Goal: Task Accomplishment & Management: Complete application form

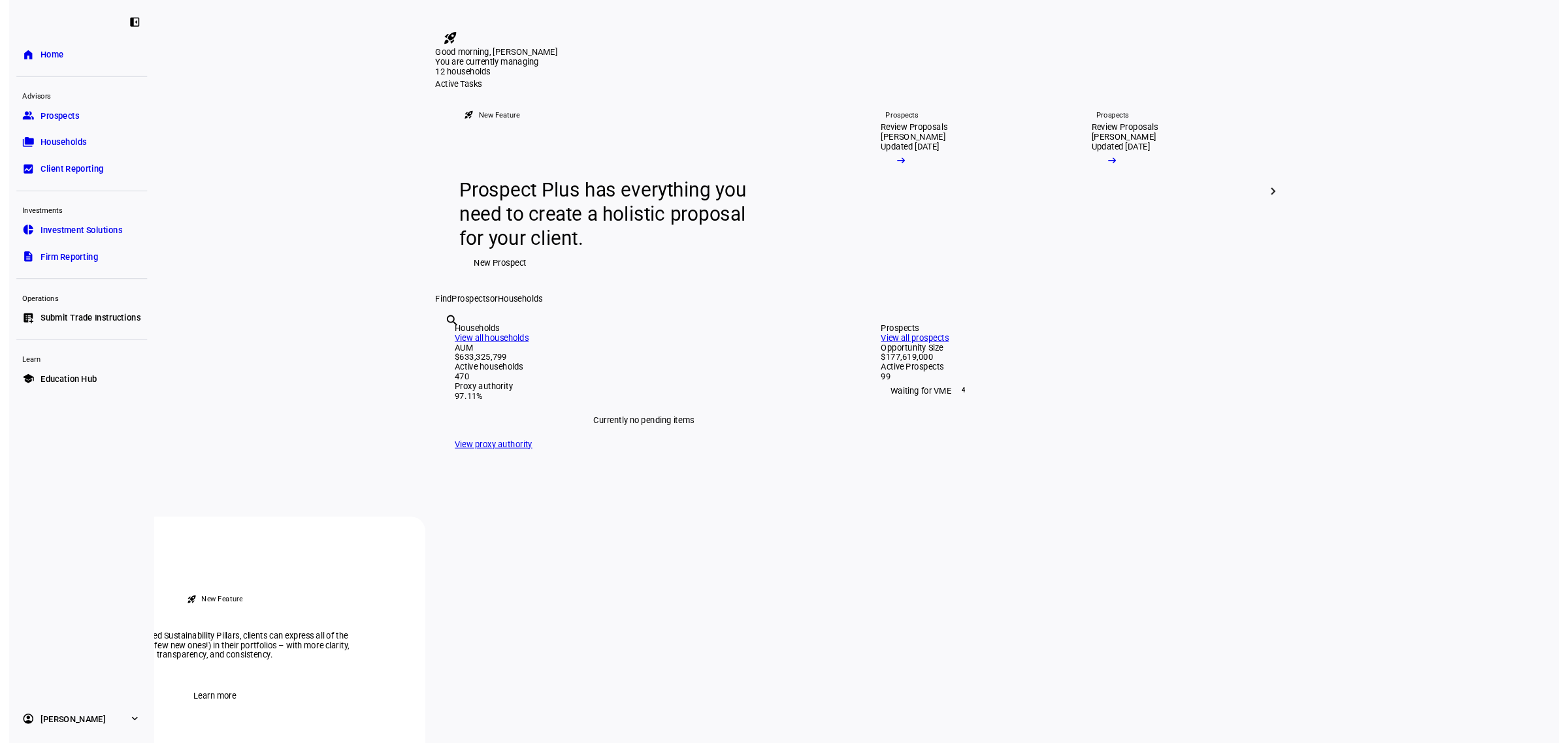
scroll to position [898, 0]
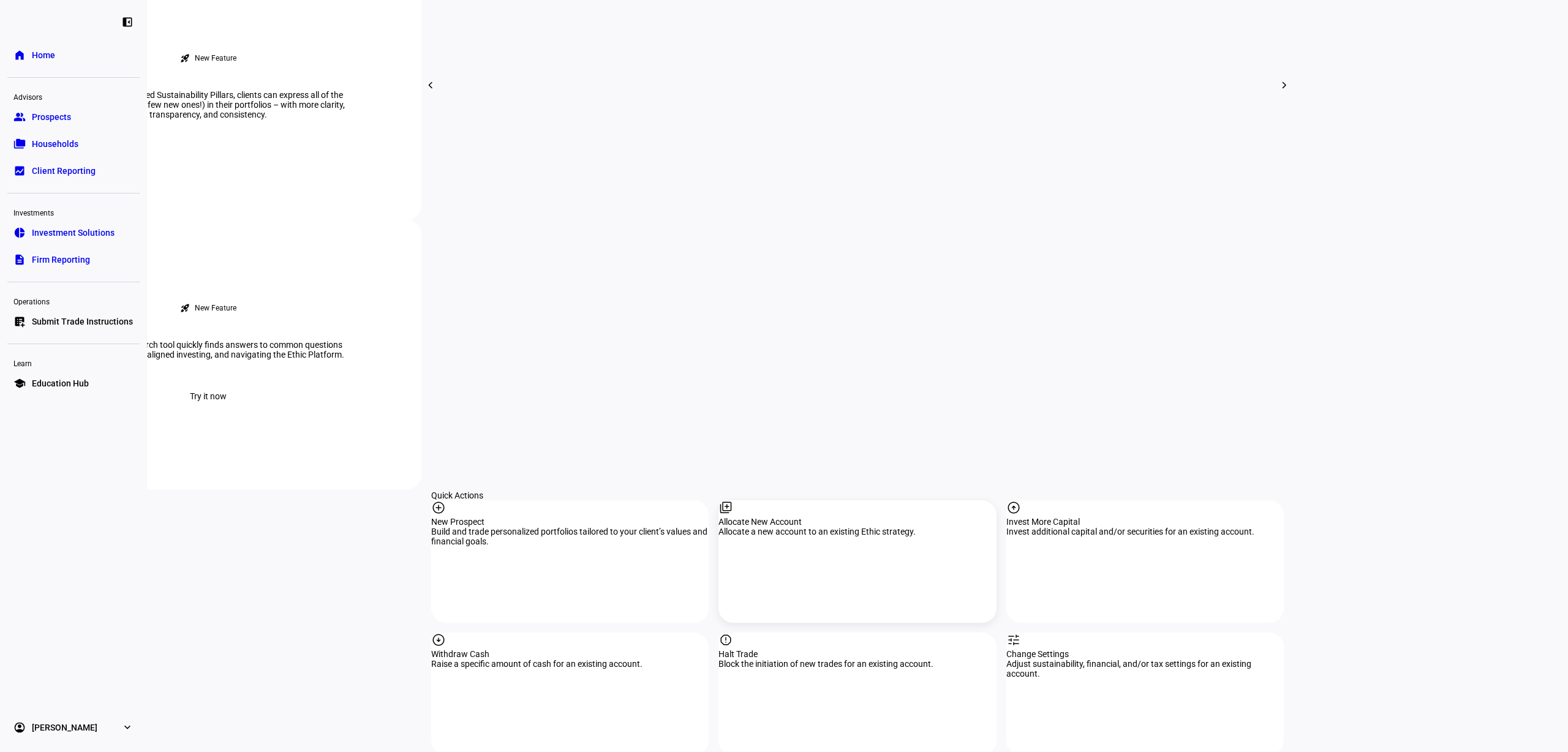
click at [868, 500] on div "library_add Allocate New Account Allocate a new account to an existing Ethic st…" at bounding box center [857, 561] width 277 height 122
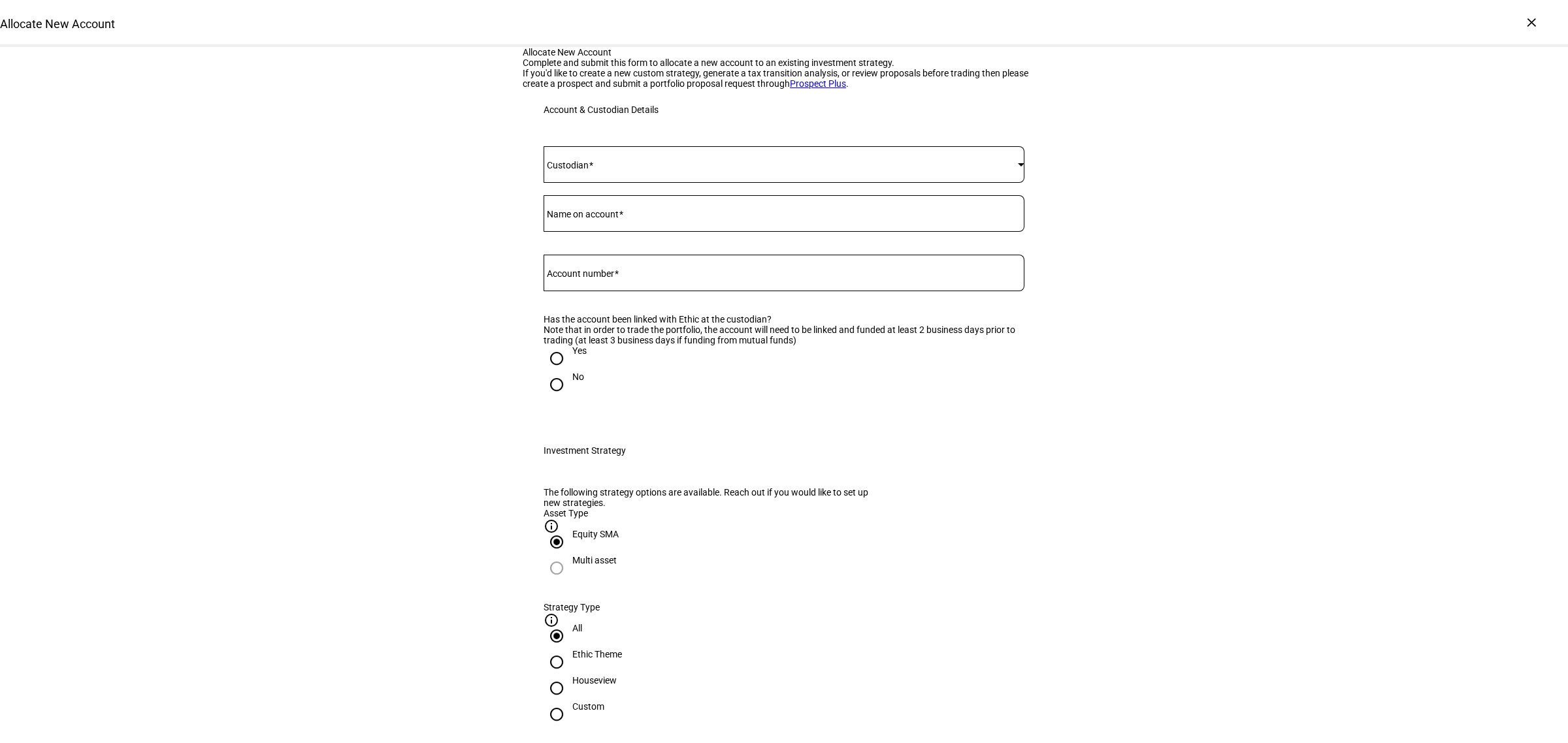
click at [558, 170] on mat-label "Custodian" at bounding box center [568, 165] width 42 height 10
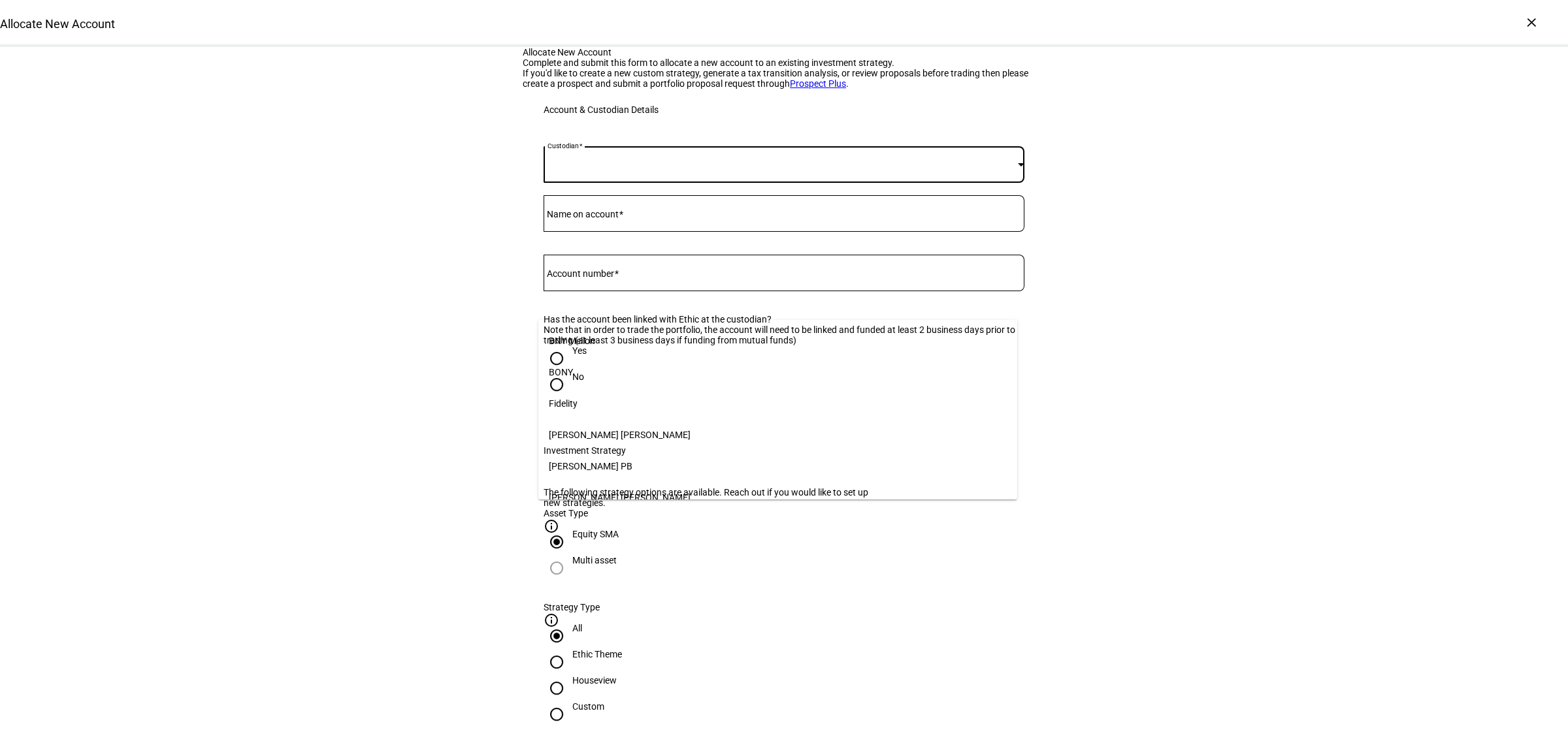
scroll to position [134, 0]
click at [583, 478] on mat-option "[PERSON_NAME]" at bounding box center [778, 489] width 479 height 32
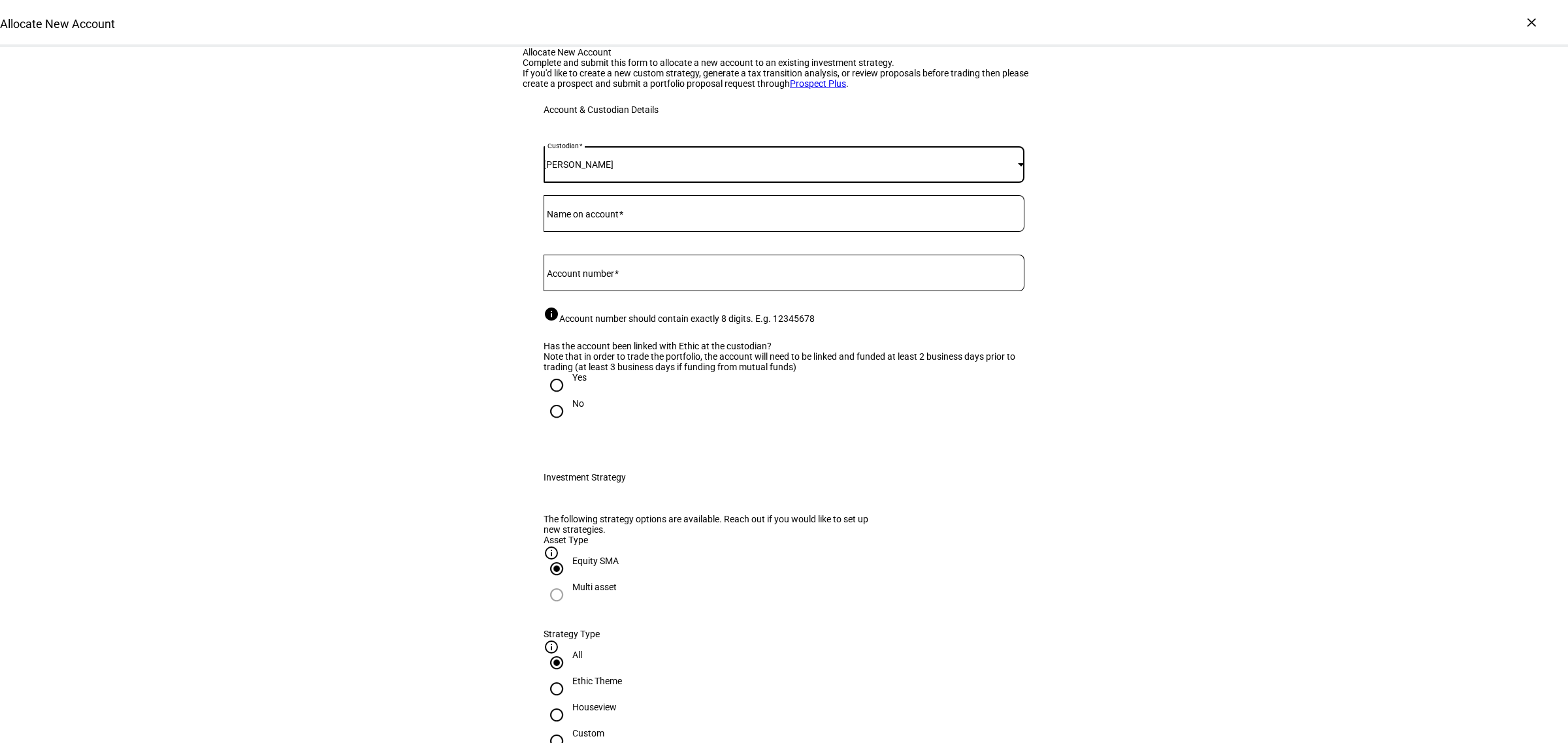
click at [544, 399] on input "Yes" at bounding box center [557, 385] width 26 height 26
radio input "true"
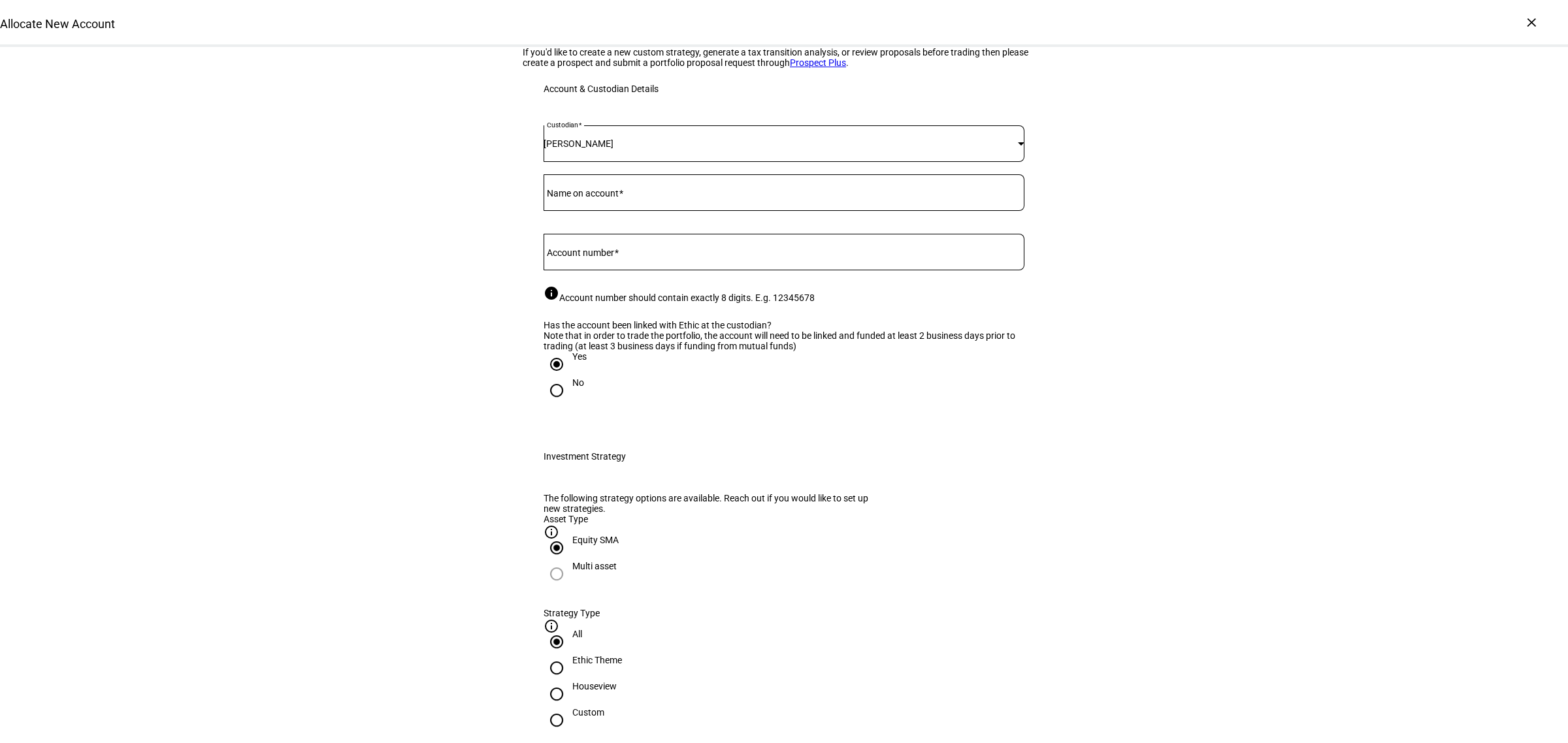
scroll to position [82, 0]
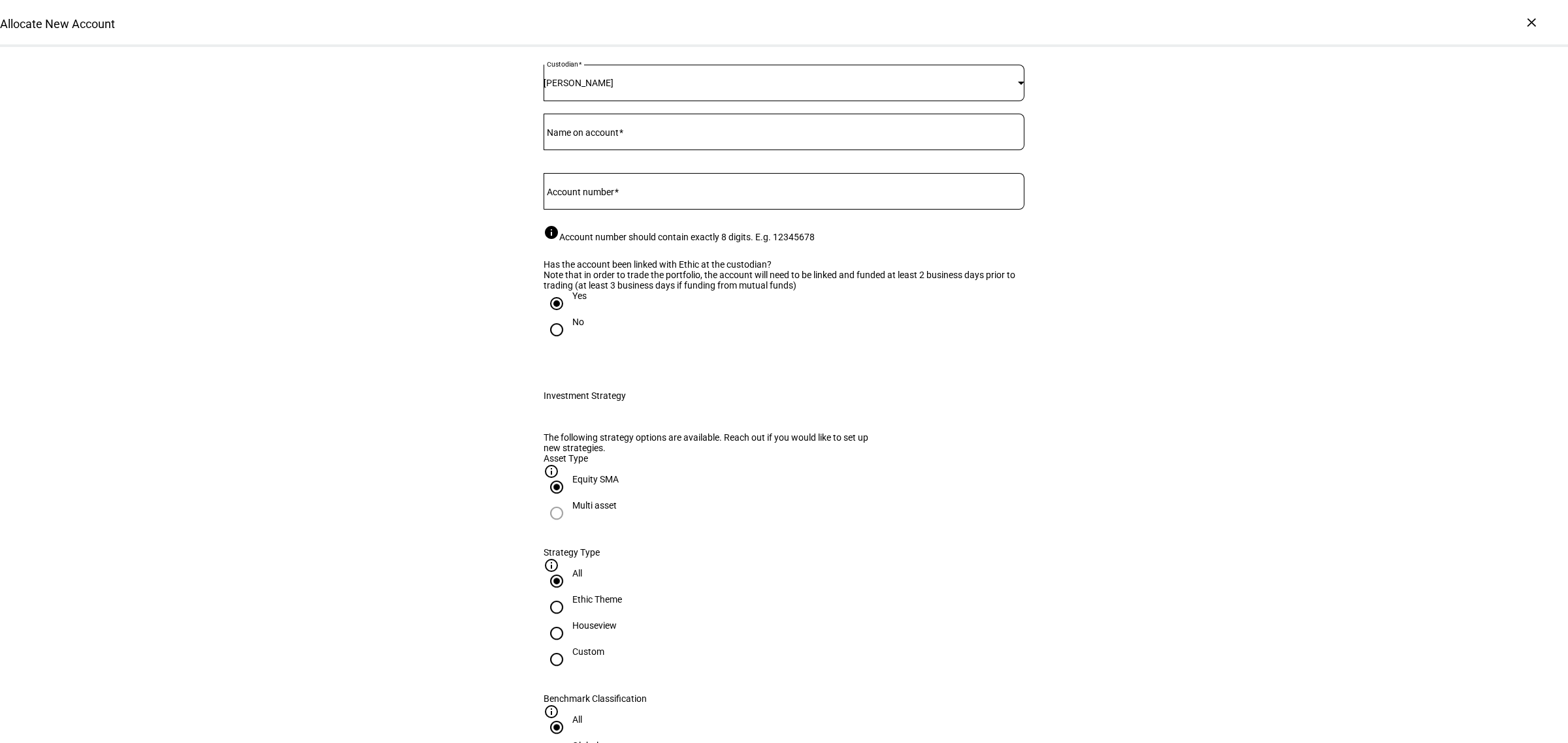
click at [586, 150] on div at bounding box center [784, 131] width 481 height 37
click at [615, 137] on mat-label "Name on account" at bounding box center [583, 132] width 72 height 10
click at [615, 135] on input "Name on account" at bounding box center [784, 129] width 481 height 10
click at [621, 137] on span at bounding box center [620, 132] width 4 height 10
click at [621, 135] on input "Name on account" at bounding box center [784, 129] width 481 height 10
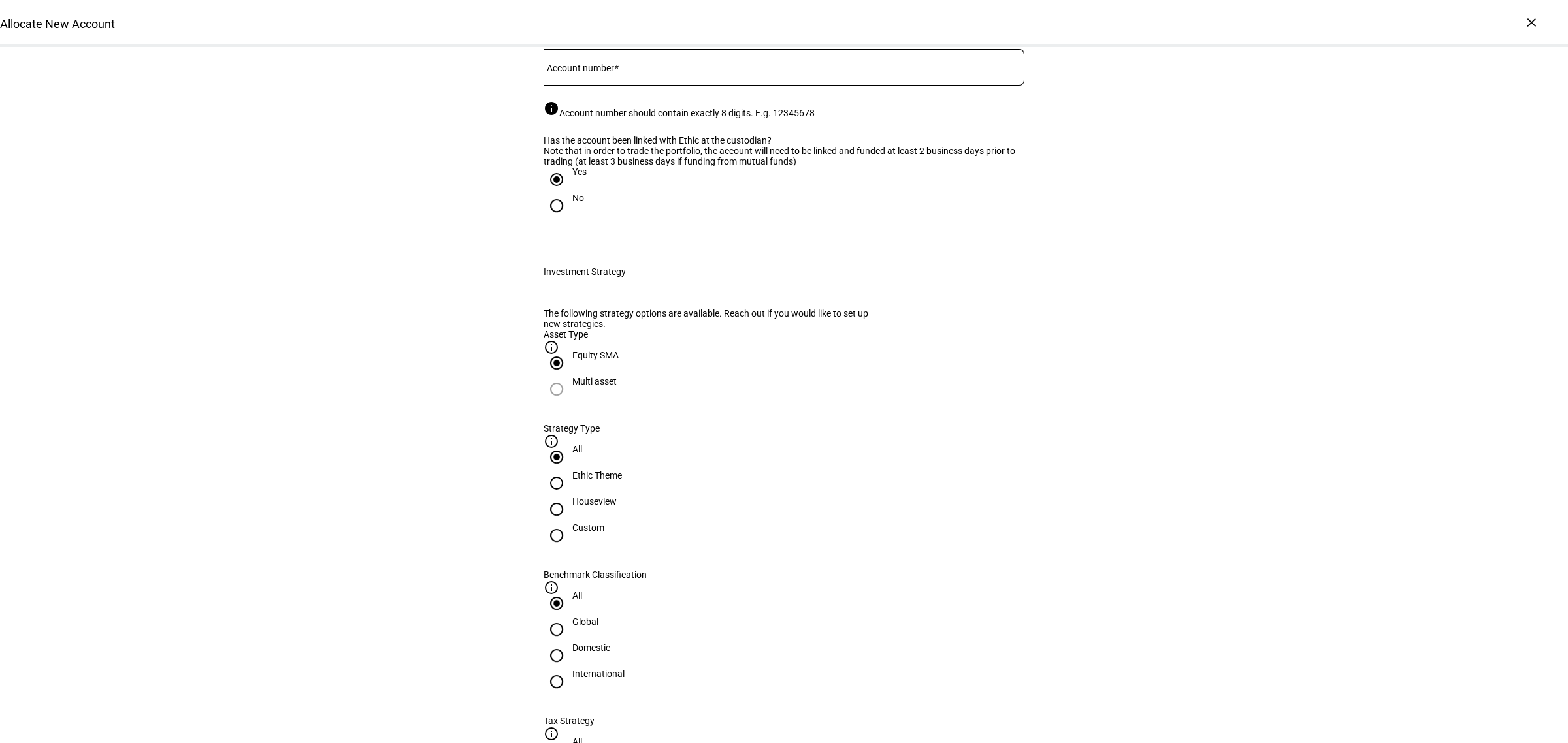
scroll to position [326, 0]
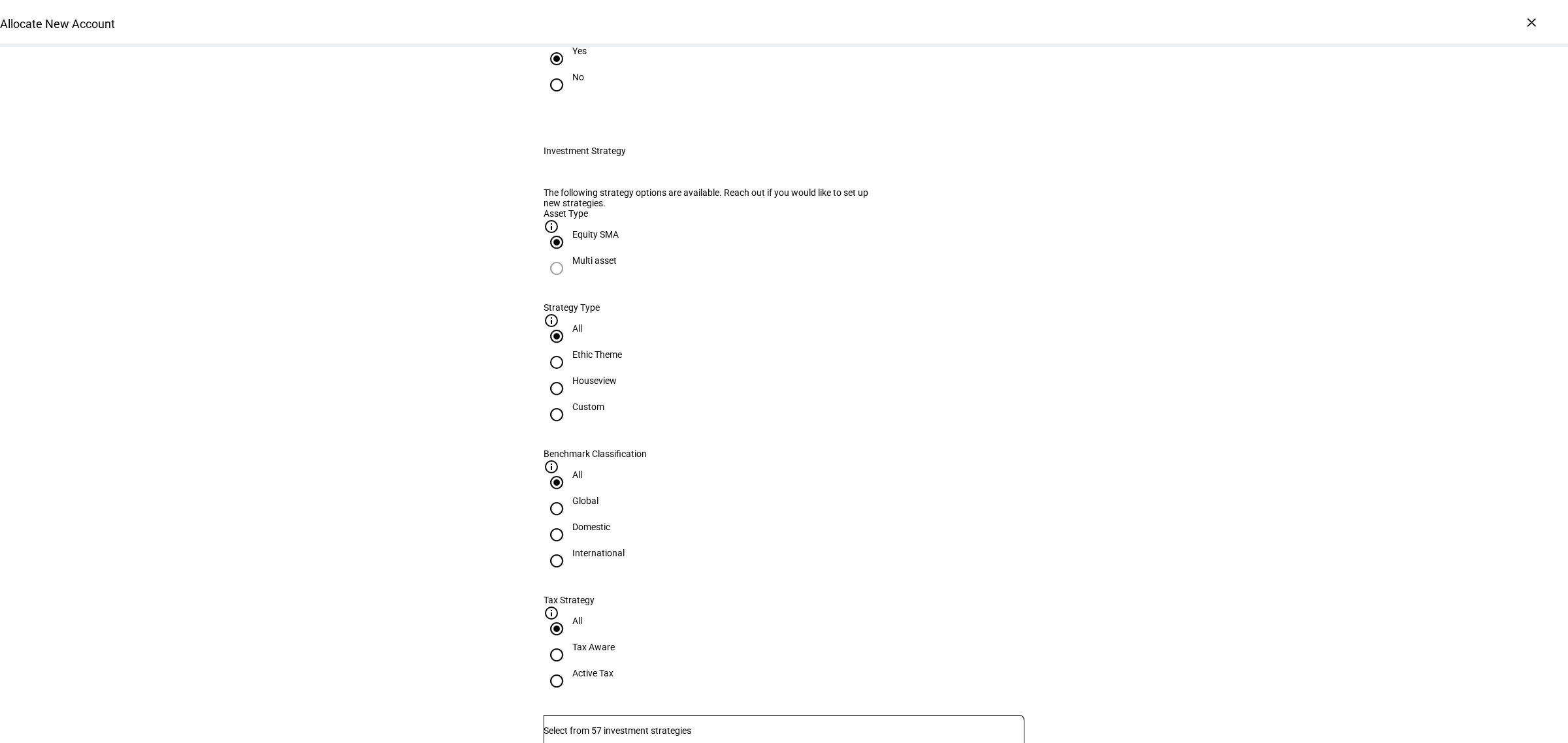
type input "[PERSON_NAME]"
click at [622, 360] on div "Ethic Theme" at bounding box center [597, 355] width 50 height 10
click at [570, 375] on input "Ethic Theme" at bounding box center [557, 362] width 26 height 26
radio input "true"
click at [610, 522] on div "Domestic" at bounding box center [591, 527] width 38 height 10
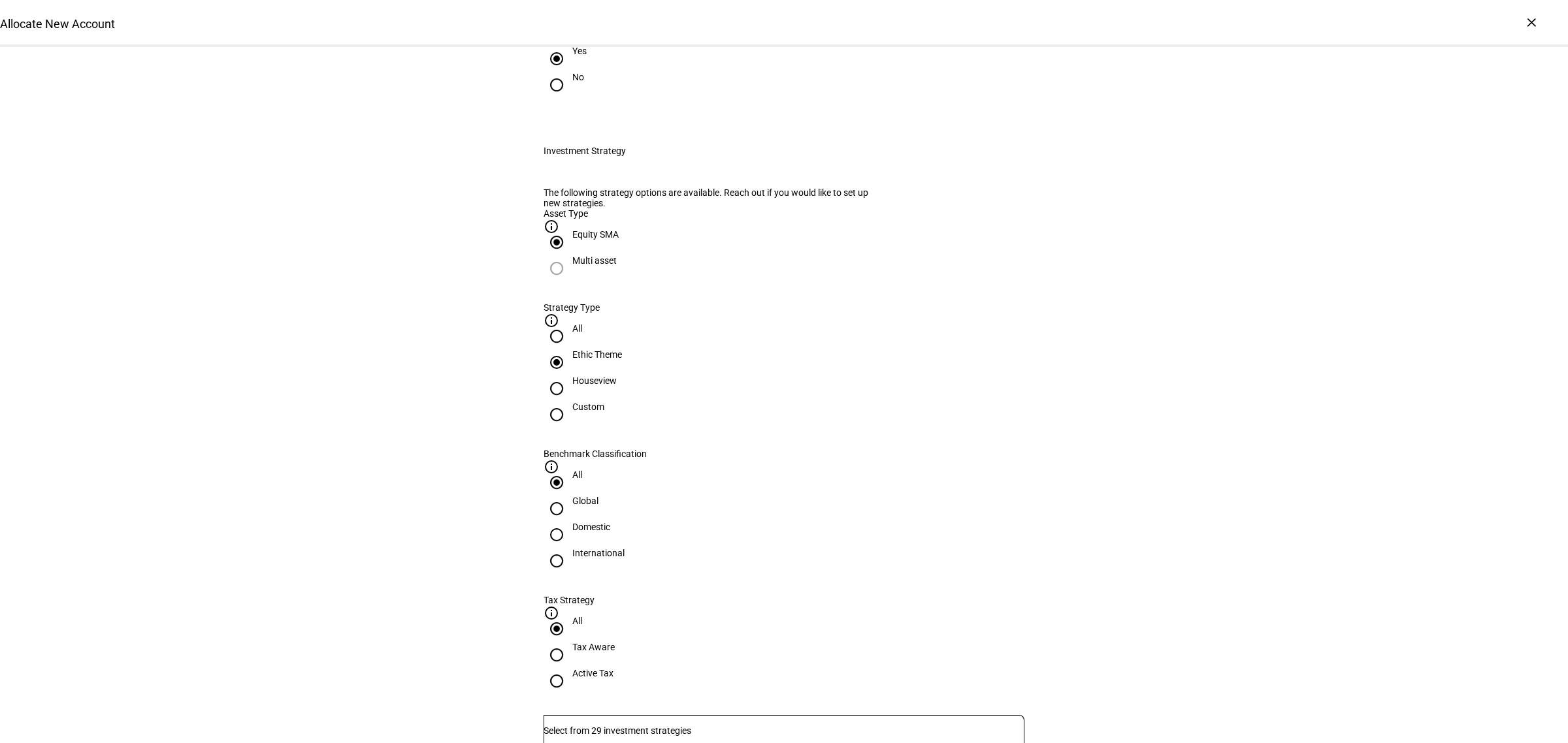
click at [570, 522] on input "Domestic" at bounding box center [557, 535] width 26 height 26
radio input "true"
click at [696, 726] on input "Number" at bounding box center [784, 731] width 481 height 10
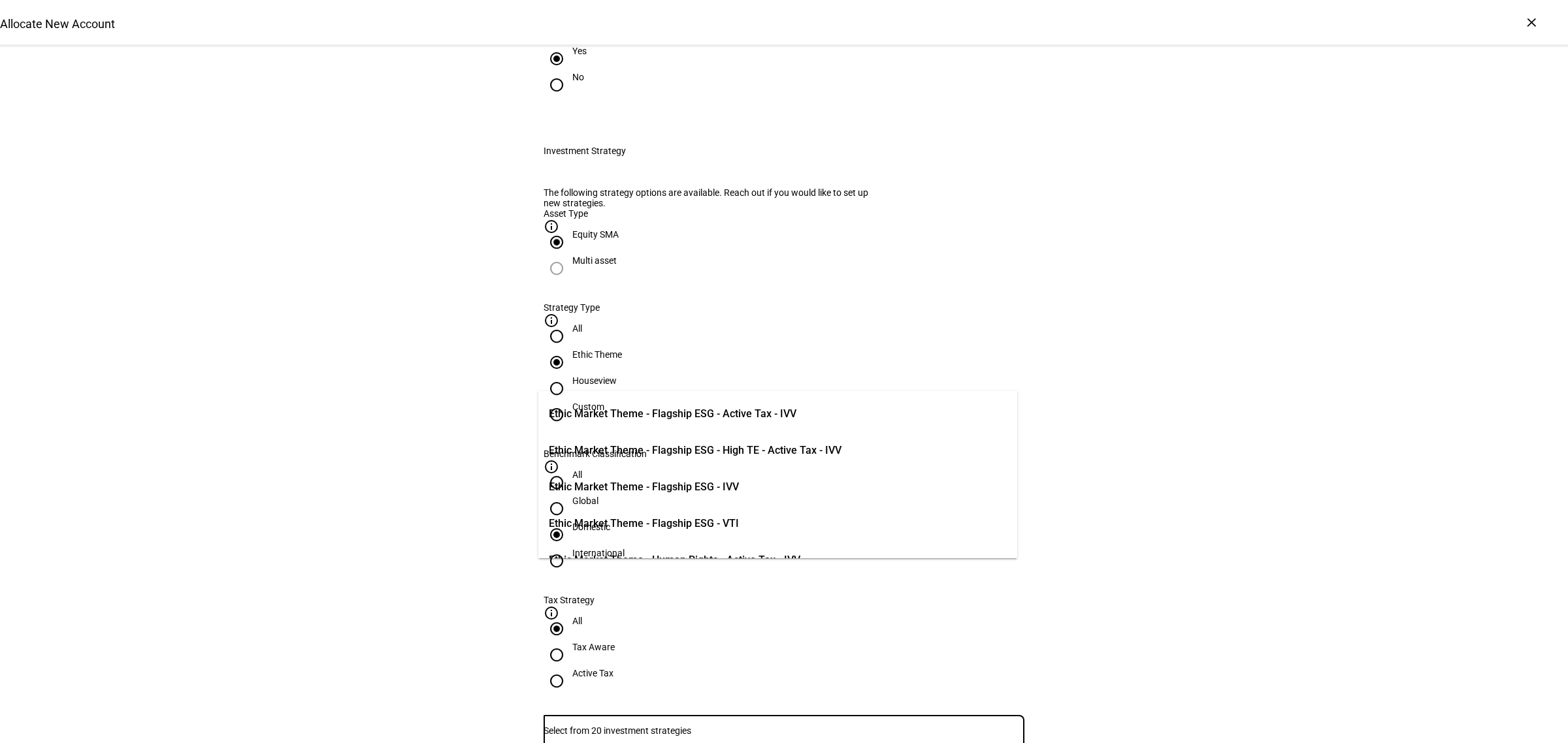
scroll to position [245, 0]
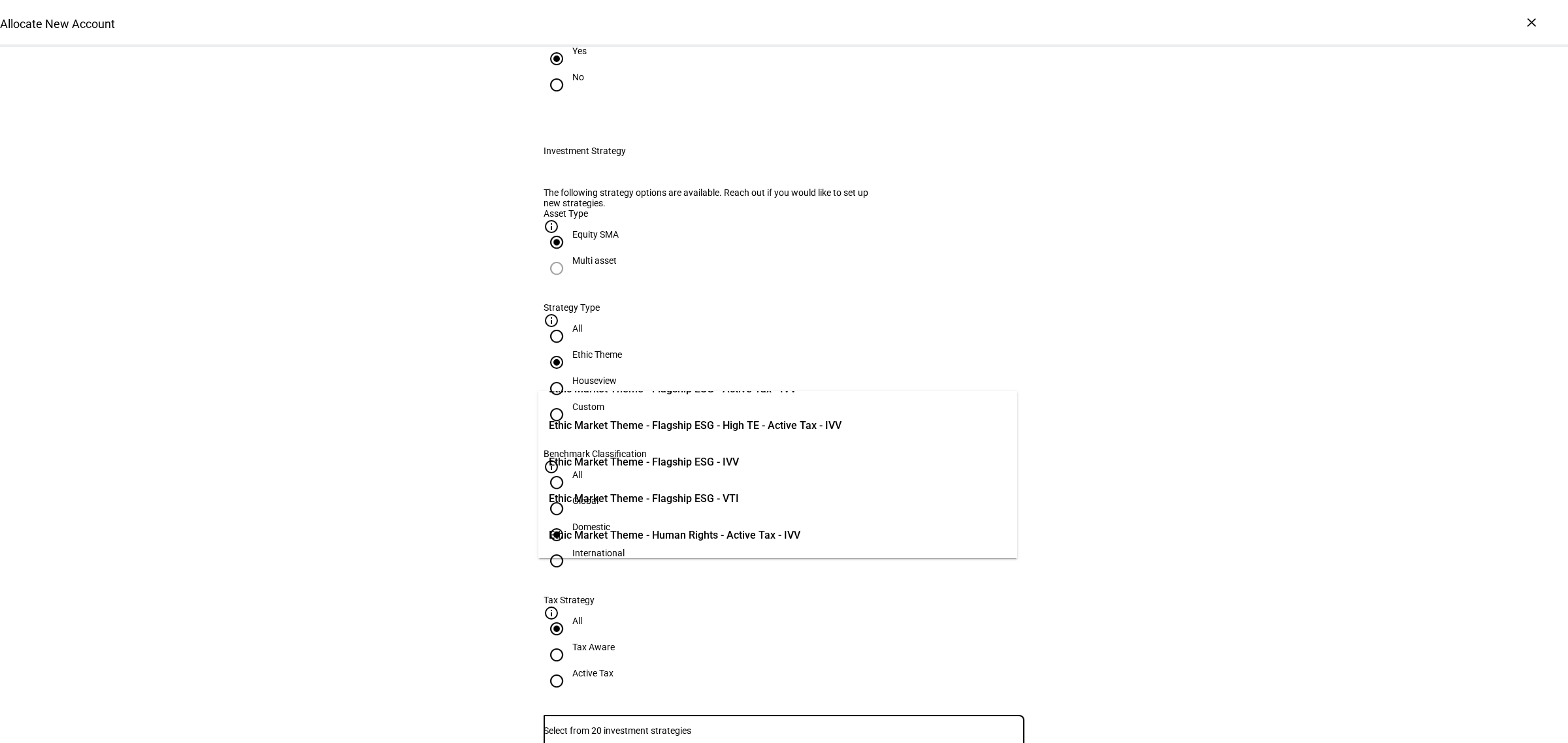
click at [739, 462] on span "Ethic Market Theme - Flagship ESG - IVV" at bounding box center [644, 462] width 190 height 15
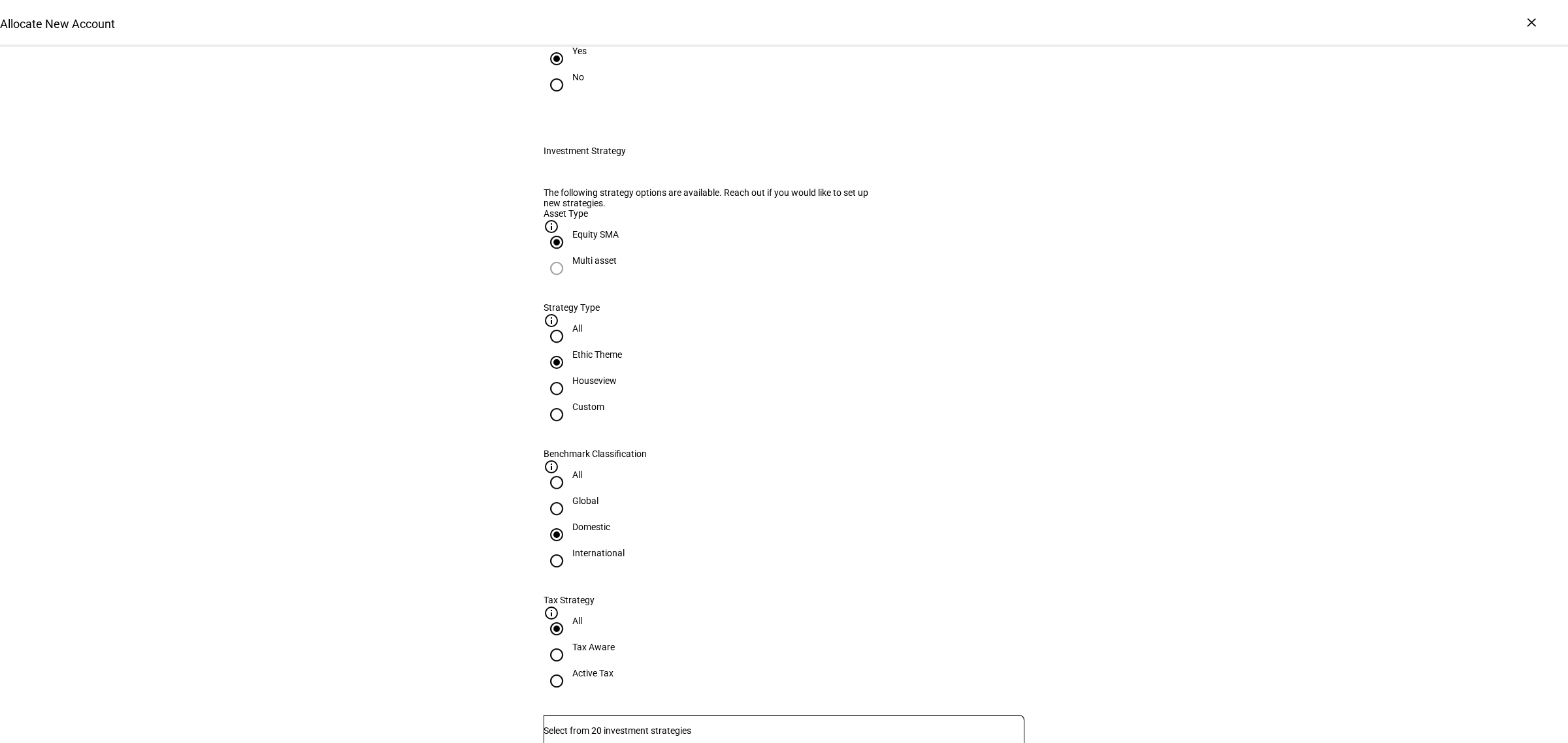
click at [1275, 517] on div "Allocate New Account Complete and submit this form to allocate a new account to…" at bounding box center [784, 750] width 1568 height 2059
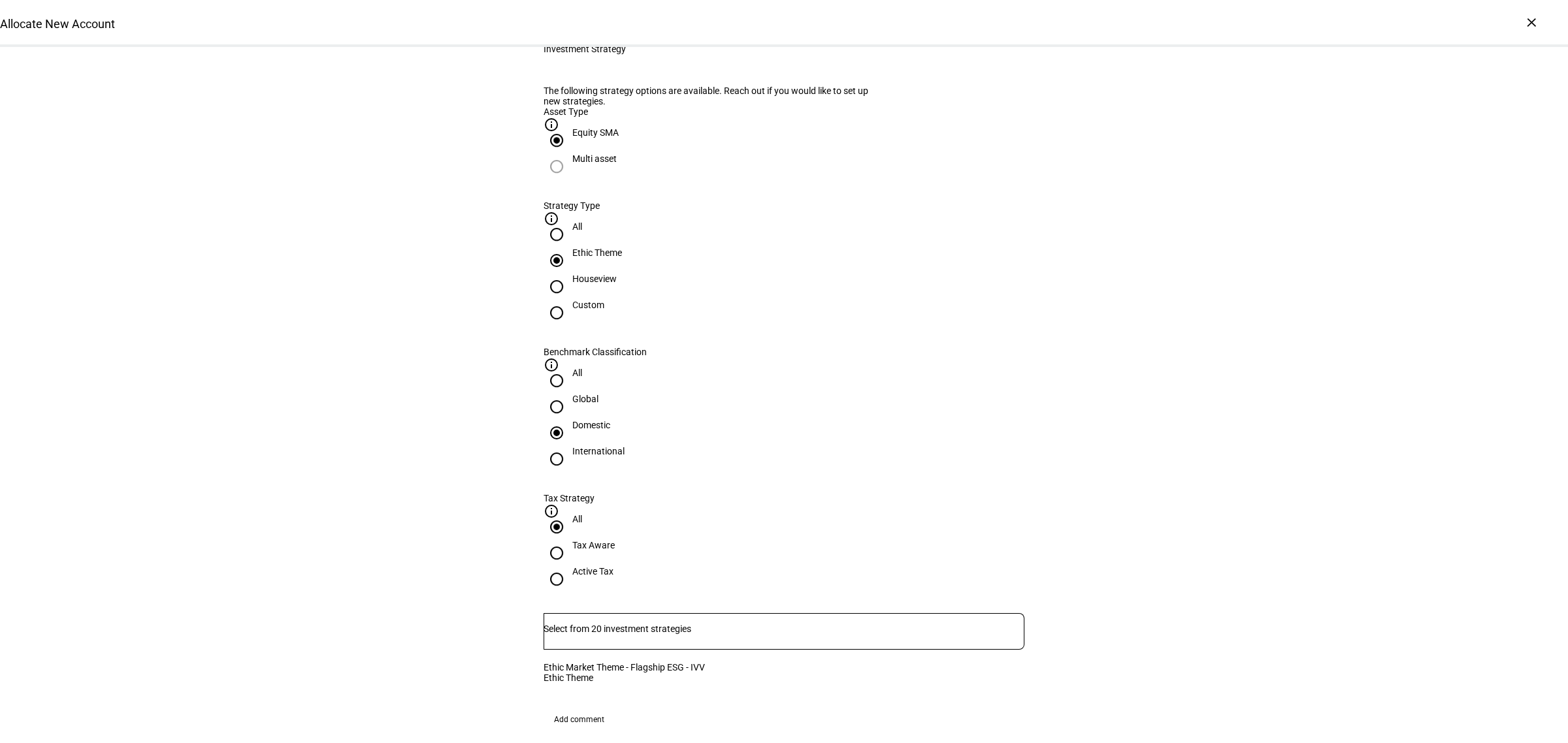
scroll to position [653, 0]
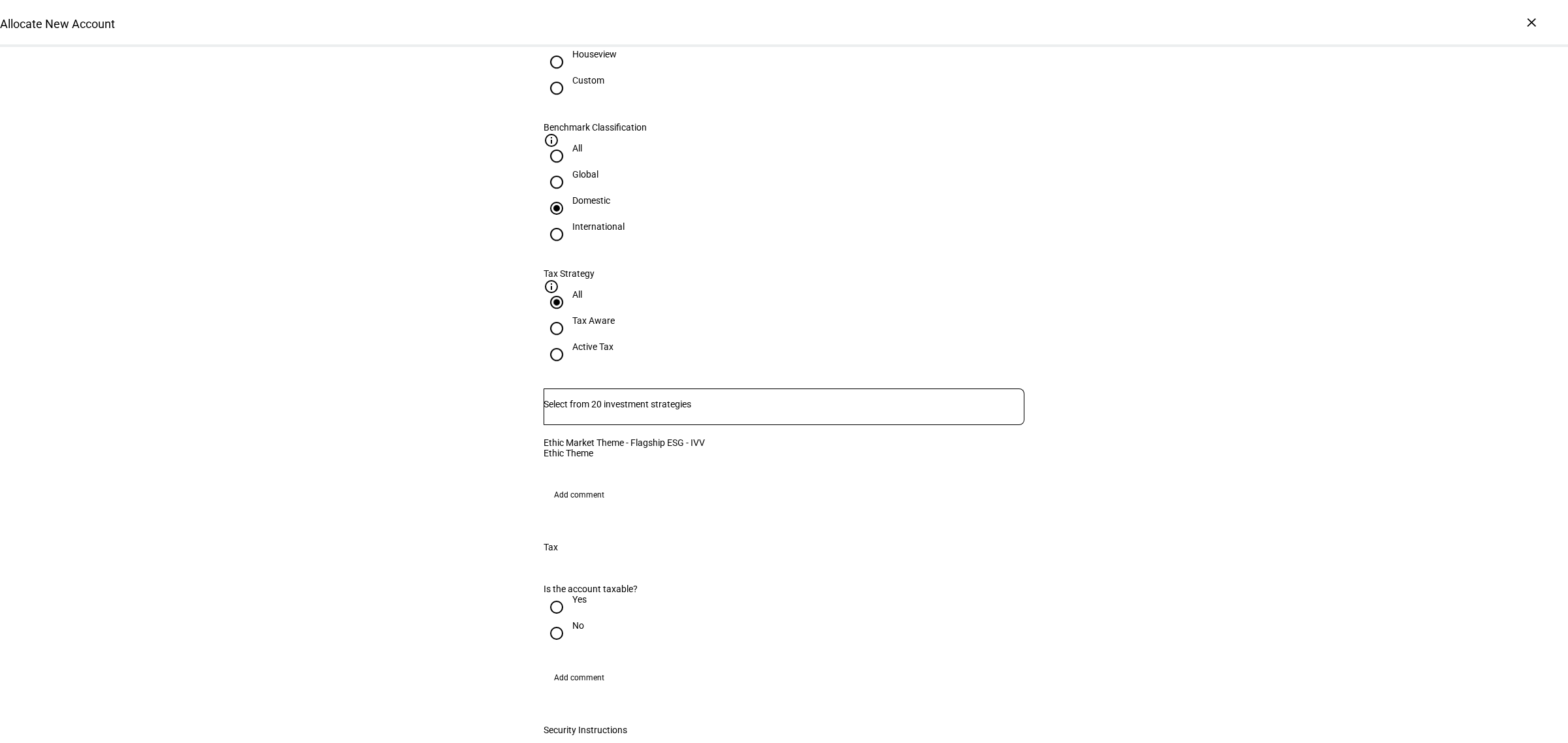
click at [562, 599] on div at bounding box center [557, 607] width 32 height 32
radio input "true"
click at [560, 631] on input "No" at bounding box center [557, 633] width 26 height 26
radio input "true"
click at [1173, 494] on div "Allocate New Account Complete and submit this form to allocate a new account to…" at bounding box center [784, 423] width 1568 height 2059
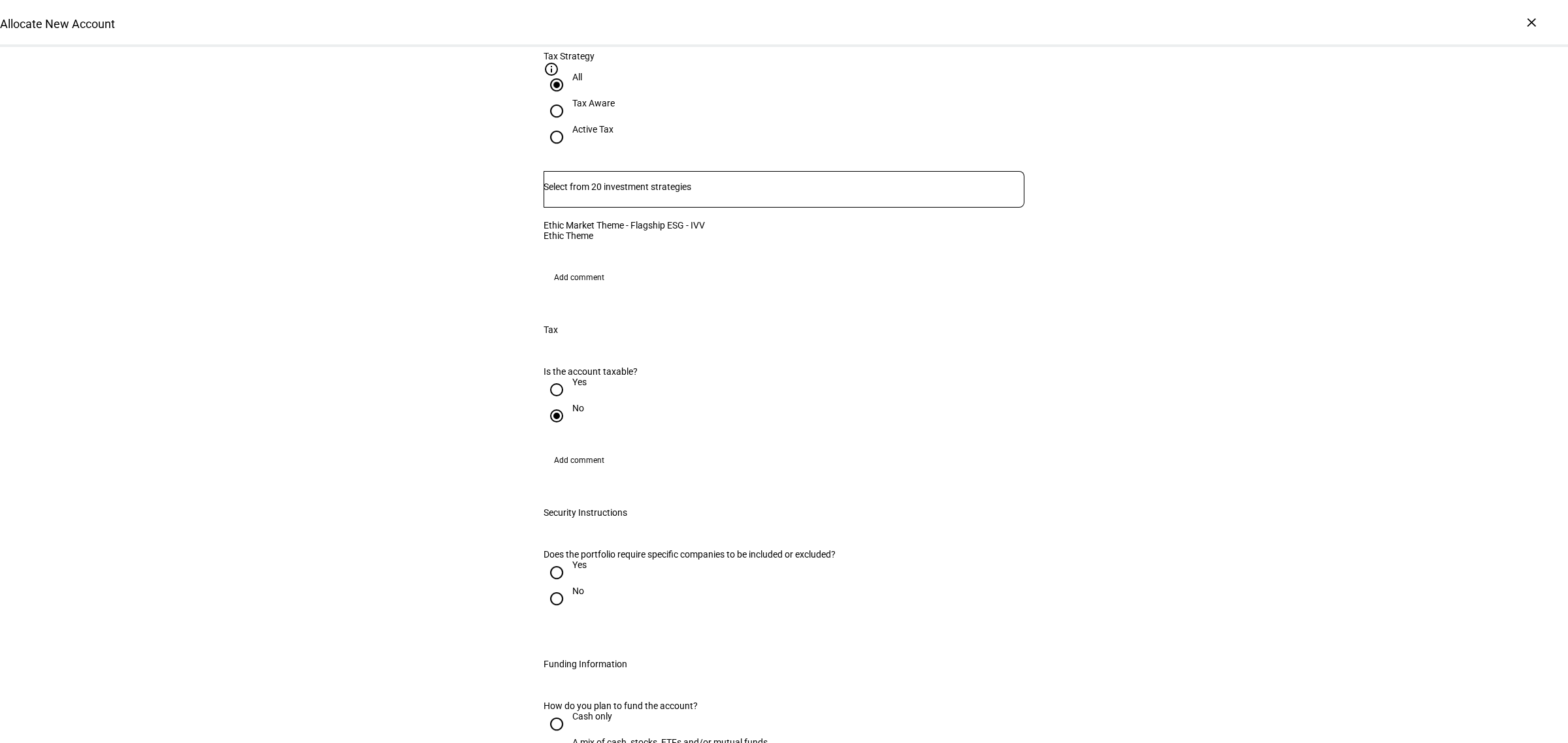
scroll to position [1062, 0]
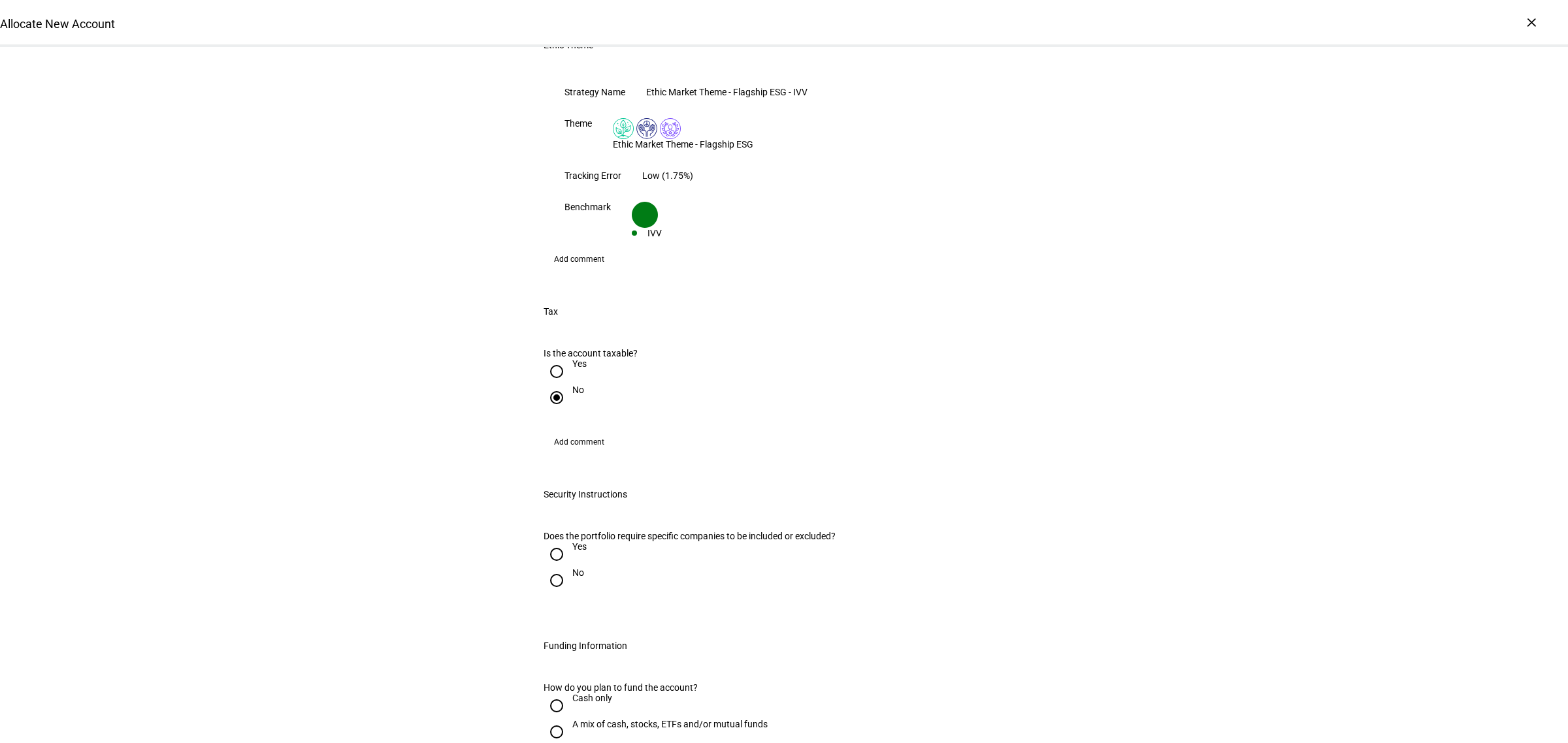
click at [563, 565] on div at bounding box center [557, 581] width 32 height 32
radio input "true"
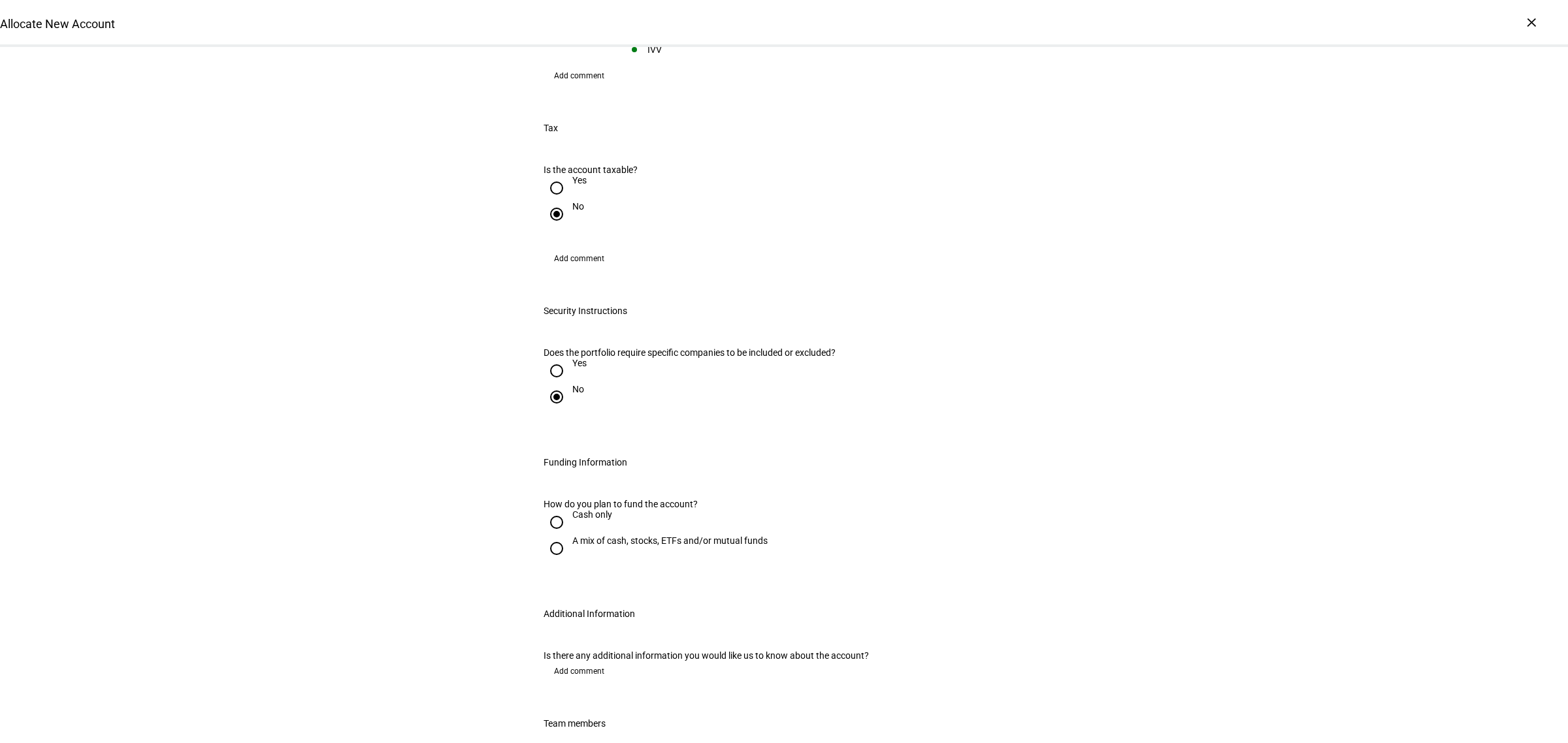
scroll to position [1388, 0]
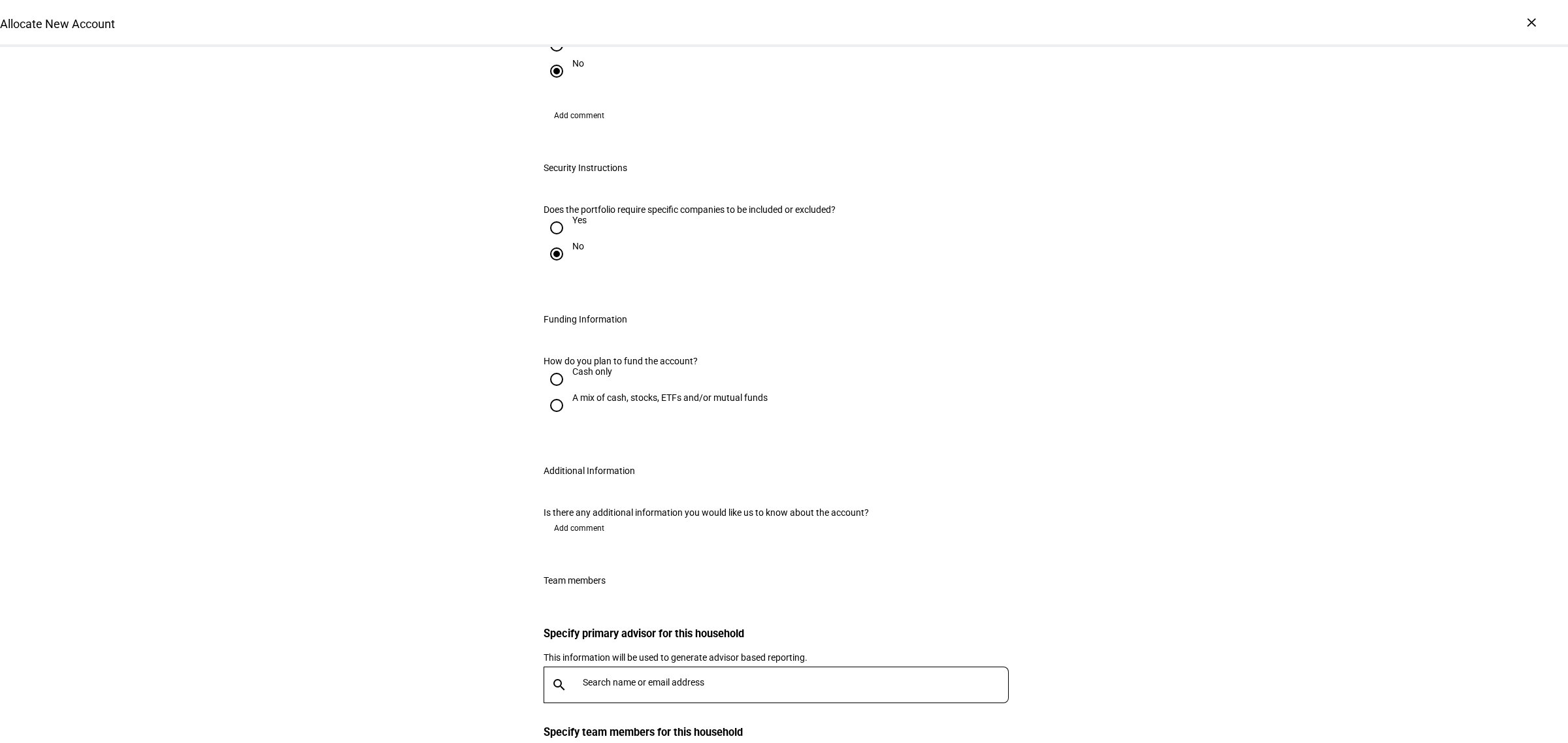
click at [572, 367] on div "Cash only" at bounding box center [592, 372] width 40 height 10
click at [569, 367] on input "Cash only" at bounding box center [557, 380] width 26 height 26
radio input "true"
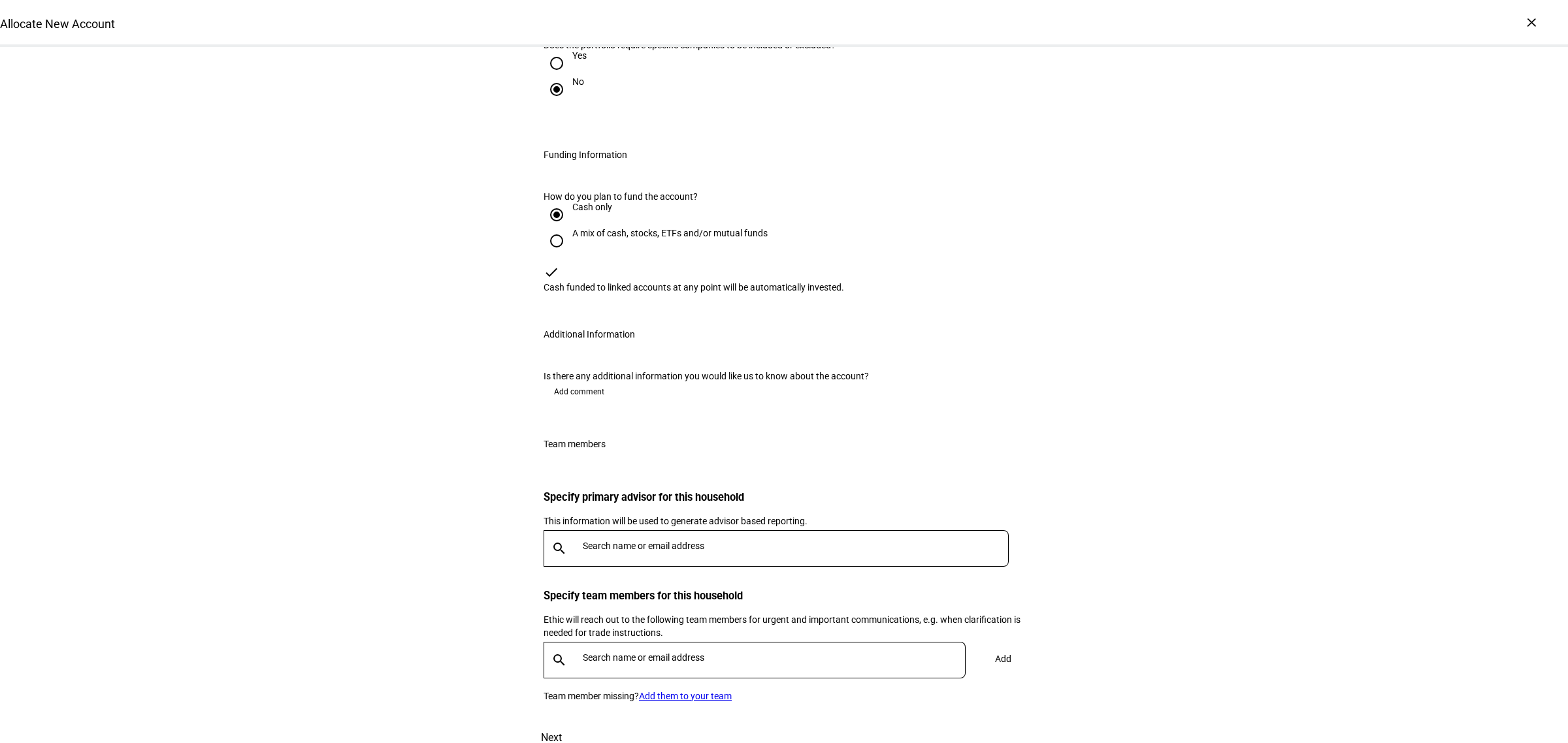
scroll to position [1633, 0]
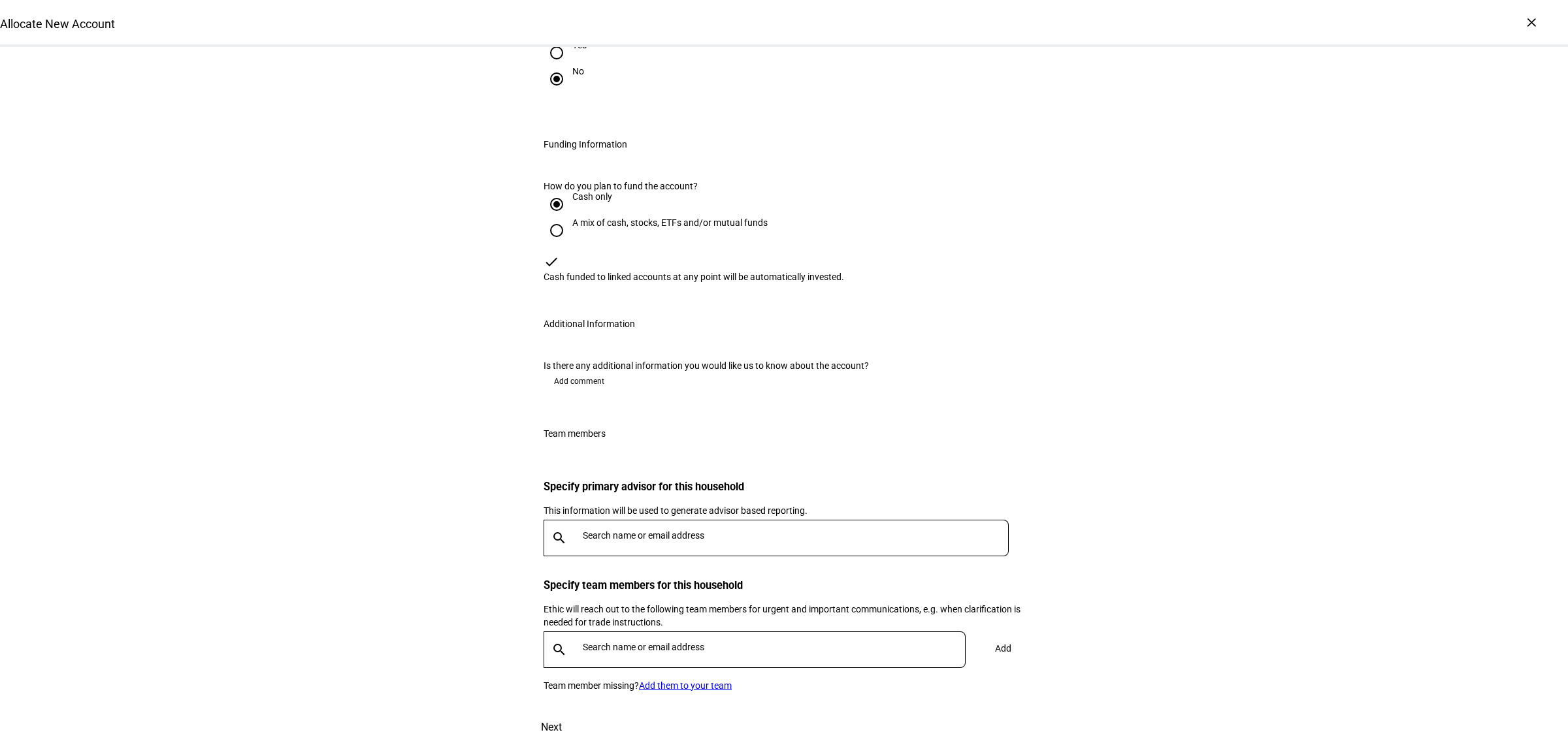
click at [583, 531] on input "text" at bounding box center [798, 536] width 431 height 10
type input "[PERSON_NAME]"
click at [659, 533] on div "[PERSON_NAME]" at bounding box center [728, 528] width 285 height 13
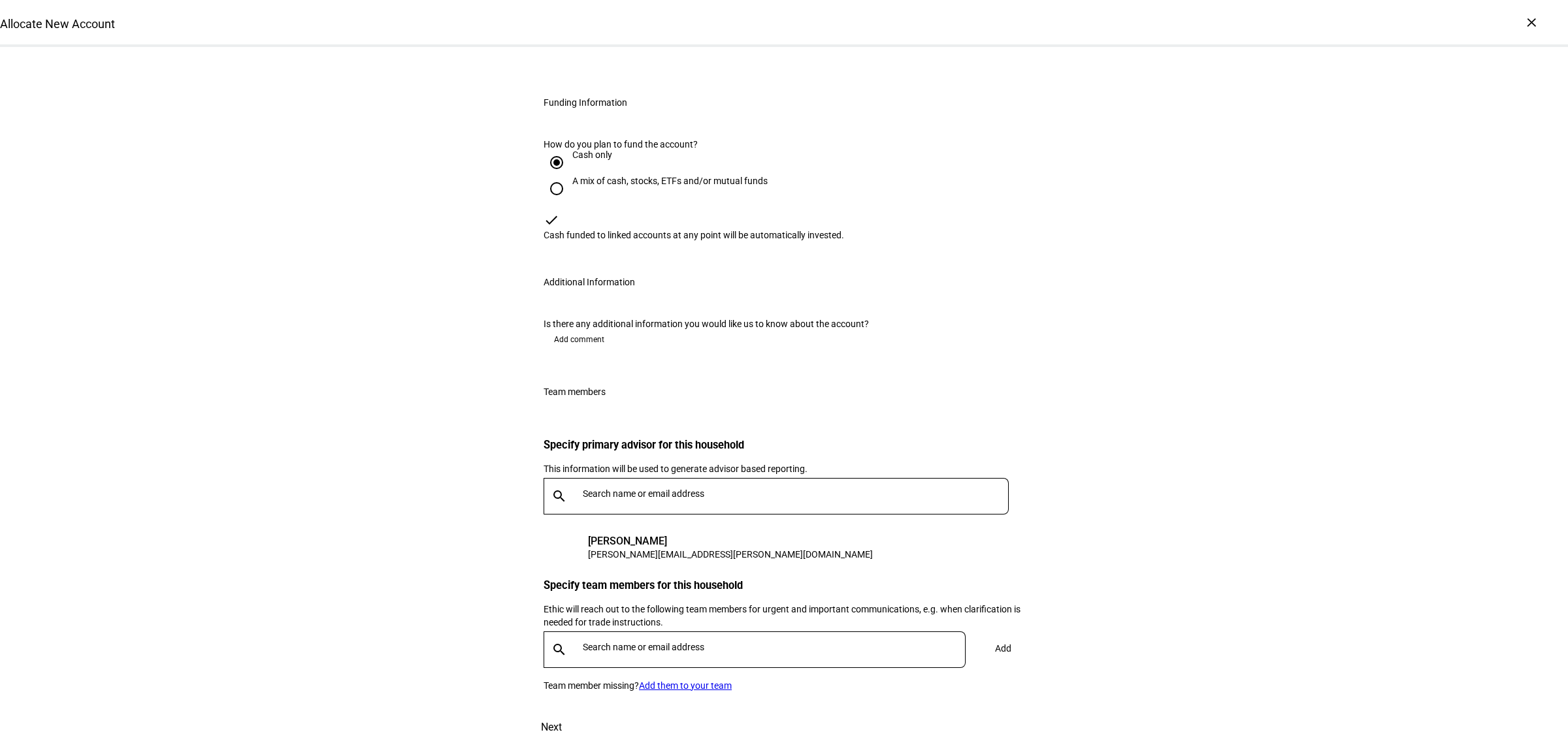
click at [578, 329] on span "Add comment" at bounding box center [579, 339] width 51 height 21
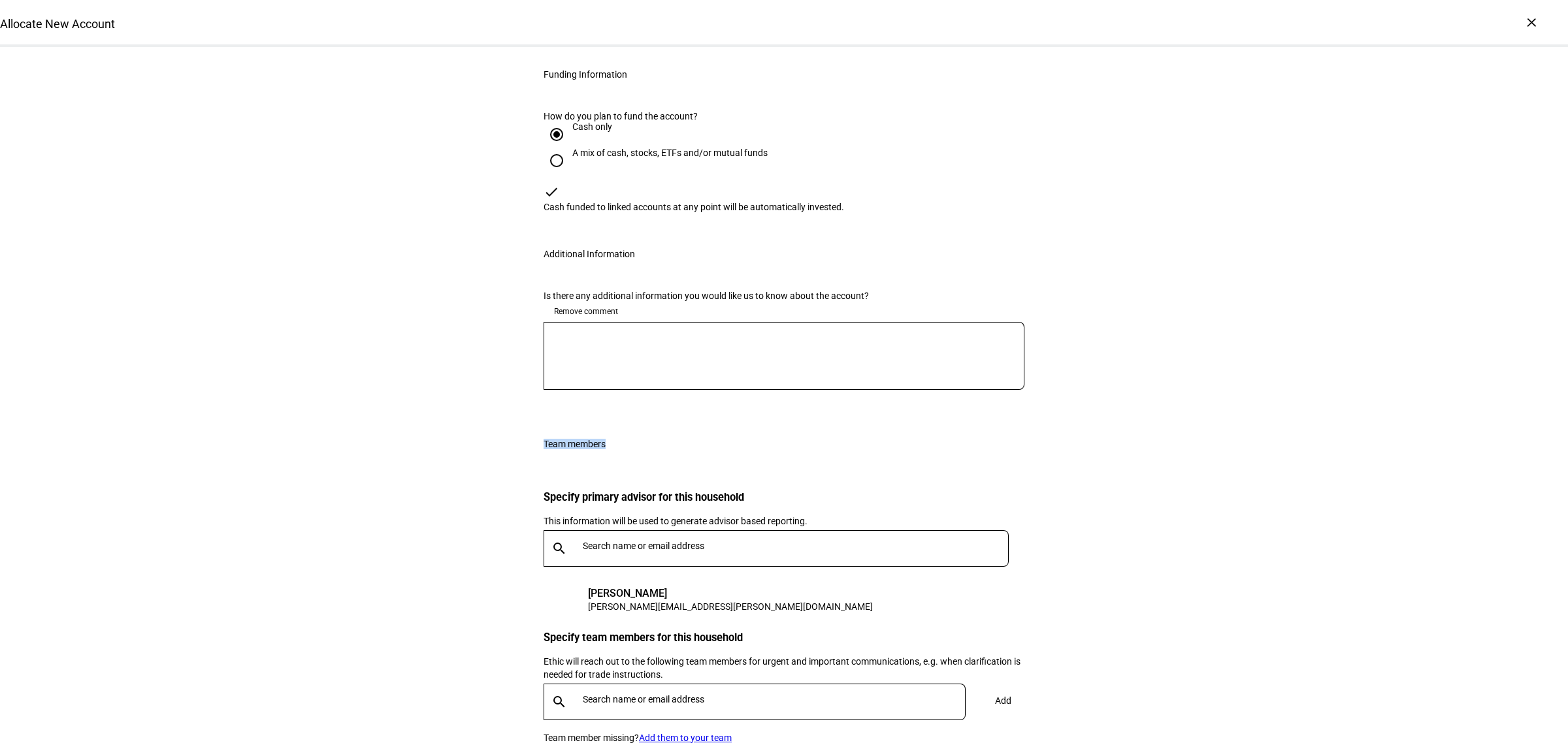
click at [638, 359] on textarea at bounding box center [784, 356] width 481 height 47
type textarea "Flagship ESG Strategy, IRA account."
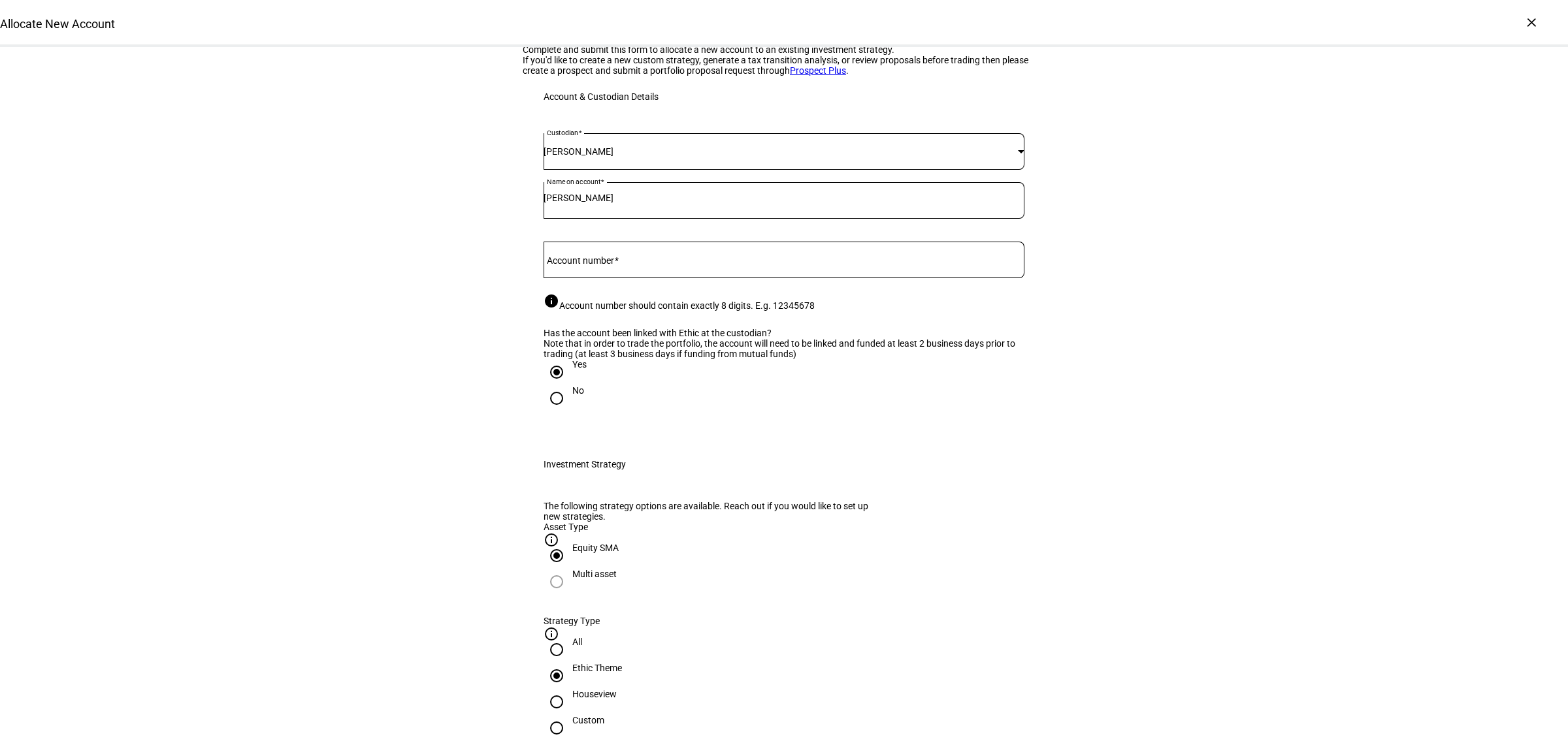
scroll to position [0, 0]
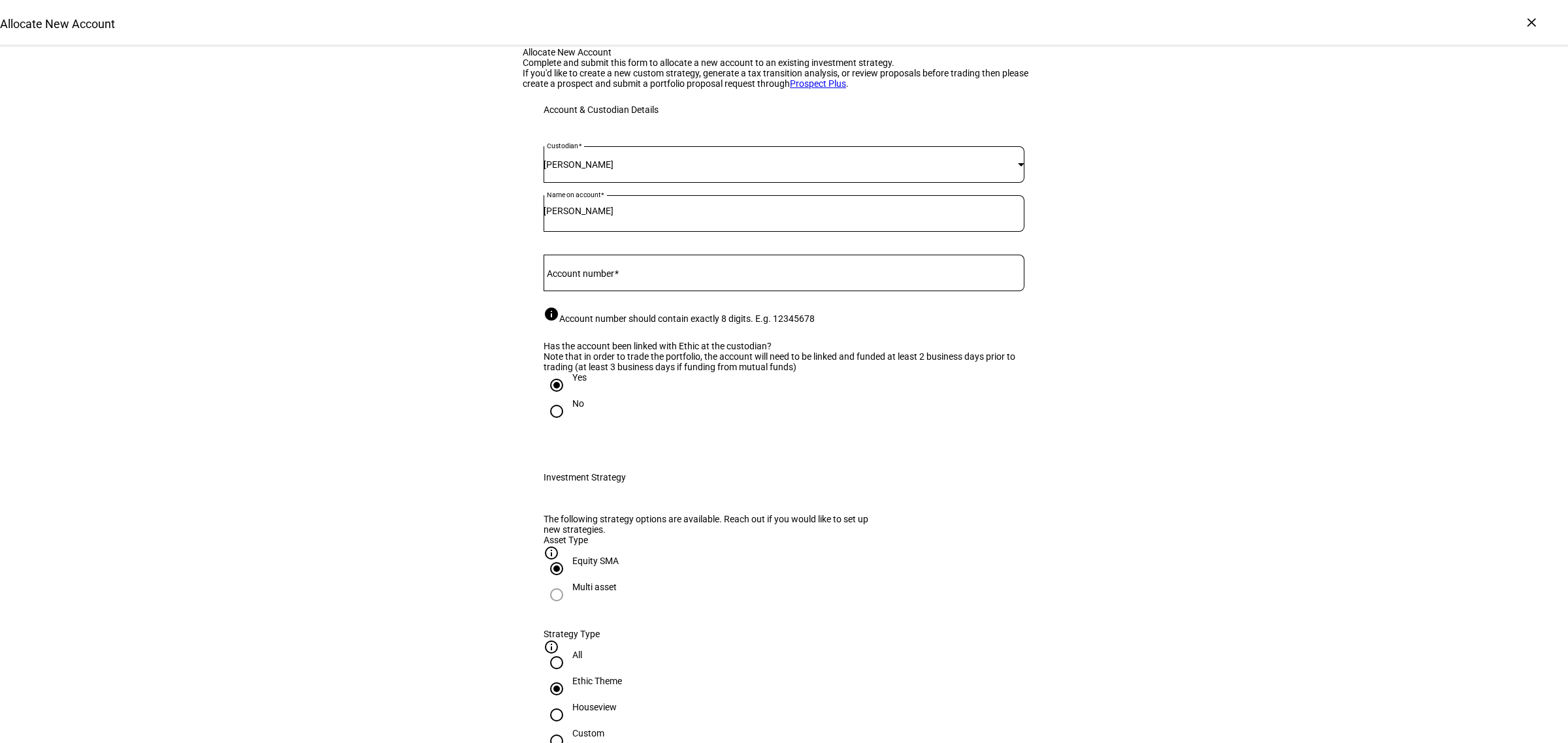
click at [616, 279] on span at bounding box center [616, 274] width 4 height 10
click at [616, 276] on input "Account number" at bounding box center [784, 271] width 481 height 10
paste input "20320331"
type input "20320331"
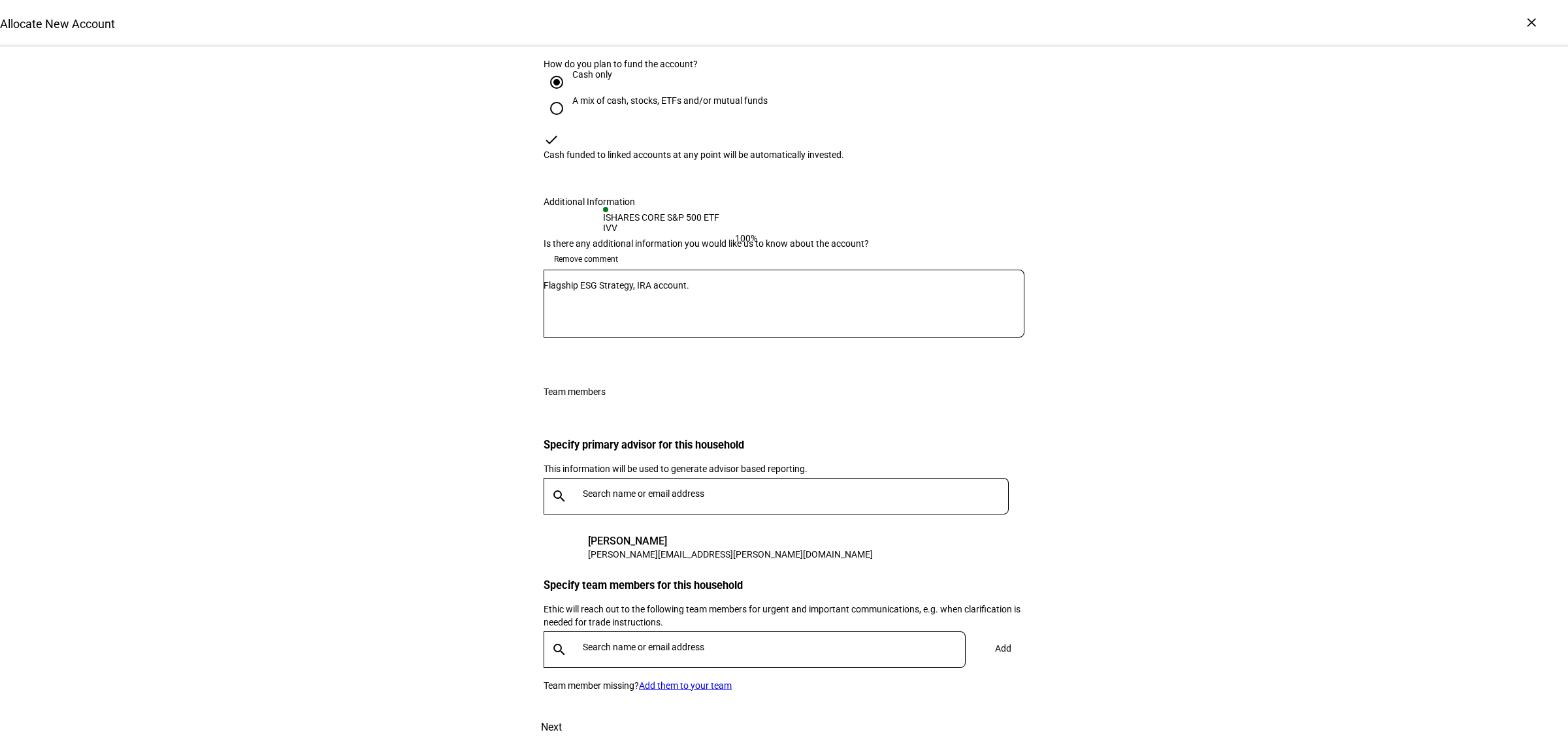
scroll to position [1776, 0]
click at [562, 712] on span "Next" at bounding box center [552, 728] width 21 height 32
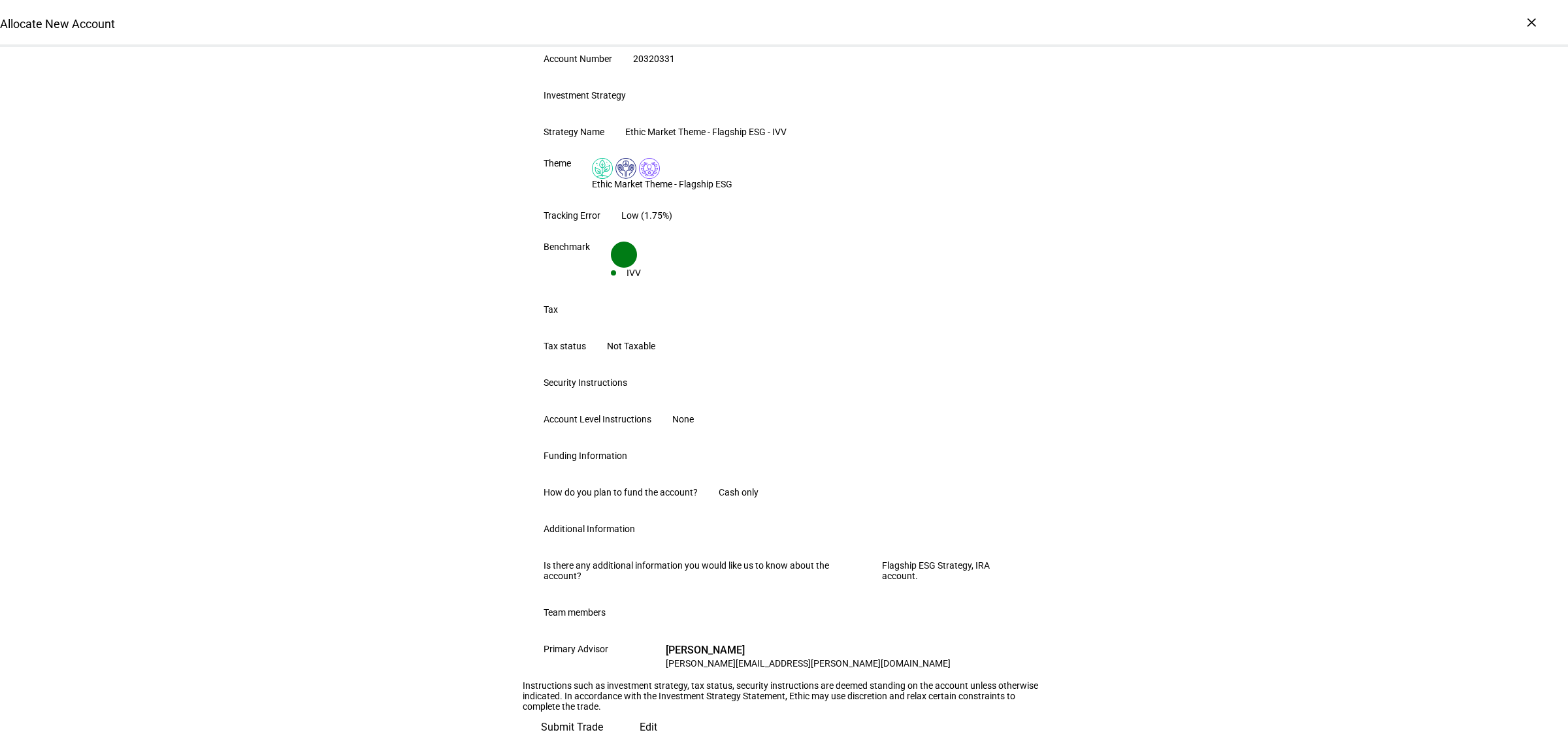
scroll to position [531, 0]
click at [603, 712] on span "Submit Trade" at bounding box center [572, 728] width 62 height 32
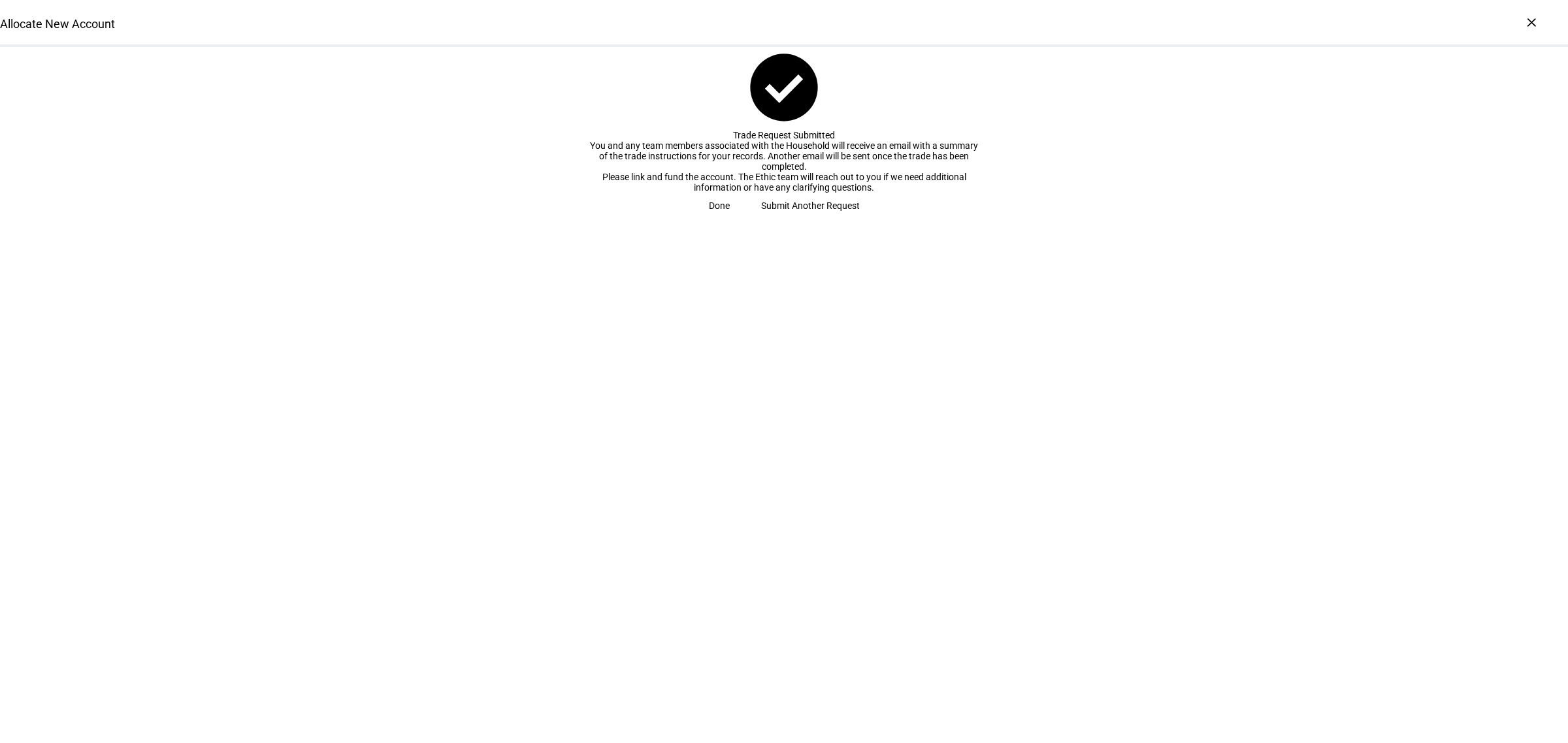
click at [729, 219] on span "Done" at bounding box center [719, 205] width 21 height 26
